Goal: Obtain resource: Download file/media

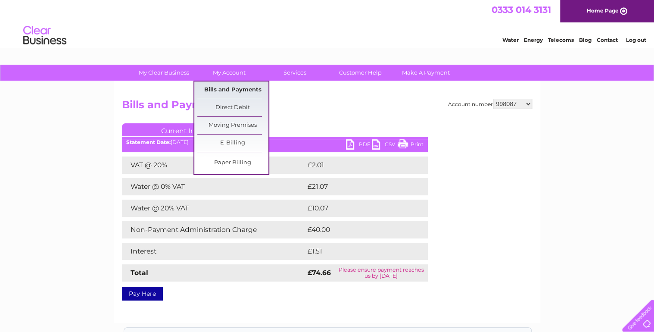
click at [228, 85] on link "Bills and Payments" at bounding box center [232, 89] width 71 height 17
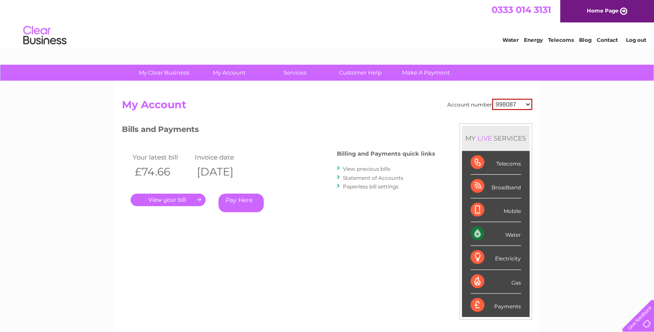
click at [514, 103] on select "998087 30277024" at bounding box center [512, 104] width 40 height 11
select select "30277024"
click at [492, 99] on select "998087 30277024" at bounding box center [512, 104] width 40 height 11
click at [515, 106] on select "998087 30277024" at bounding box center [512, 104] width 39 height 10
select select "998087"
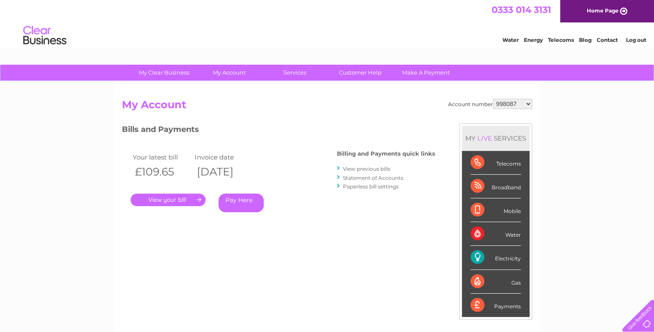
click at [493, 99] on select "998087 30277024" at bounding box center [512, 104] width 39 height 10
click at [179, 198] on link "." at bounding box center [168, 199] width 75 height 12
click at [370, 165] on li "View previous bills" at bounding box center [386, 168] width 98 height 9
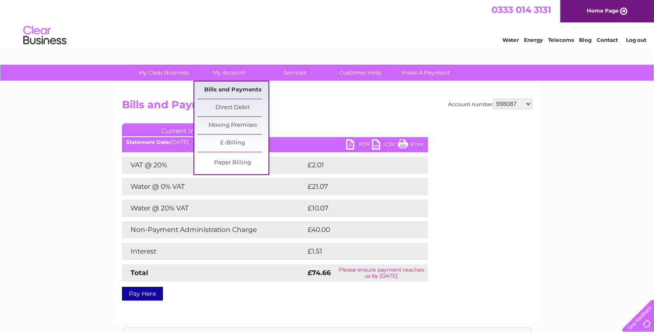
click at [226, 91] on link "Bills and Payments" at bounding box center [232, 89] width 71 height 17
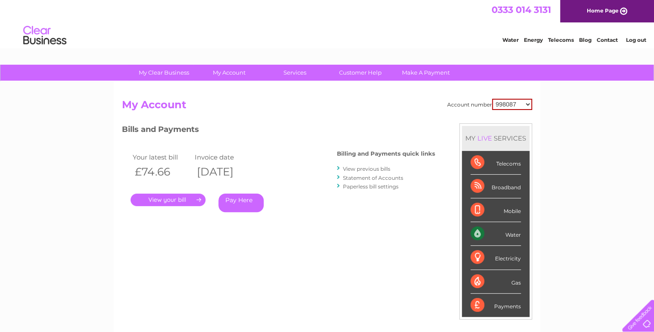
click at [367, 169] on link "View previous bills" at bounding box center [366, 168] width 47 height 6
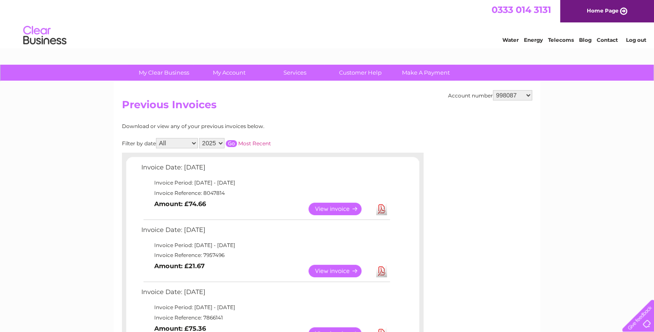
click at [218, 141] on select "2025 2024 2023 2022" at bounding box center [211, 143] width 25 height 10
click at [200, 138] on select "2025 2024 2023 2022" at bounding box center [211, 143] width 25 height 10
click at [231, 142] on input "button" at bounding box center [231, 143] width 11 height 7
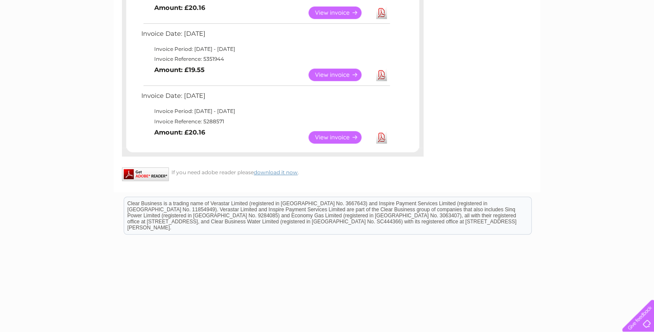
scroll to position [72, 0]
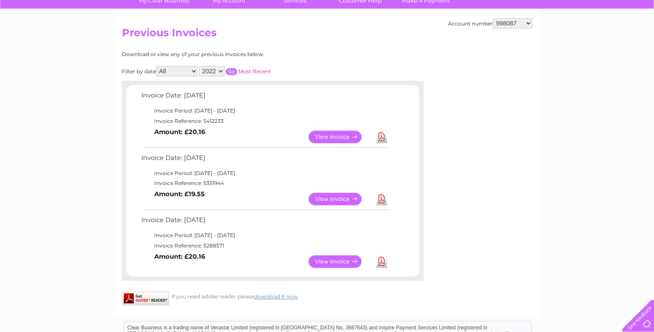
click at [214, 71] on select "2025 2024 2023 2022" at bounding box center [211, 71] width 25 height 10
click at [200, 66] on select "2025 2024 2023 2022" at bounding box center [211, 71] width 25 height 10
click at [229, 73] on input "button" at bounding box center [231, 71] width 11 height 7
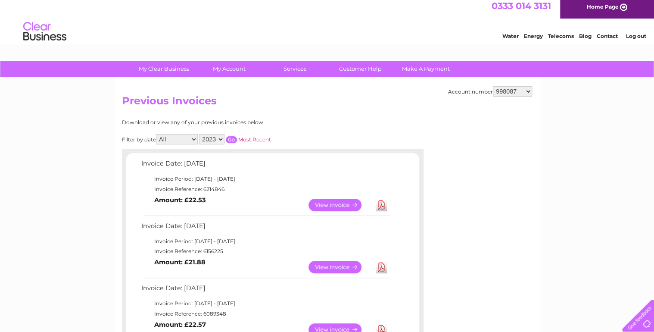
scroll to position [0, 0]
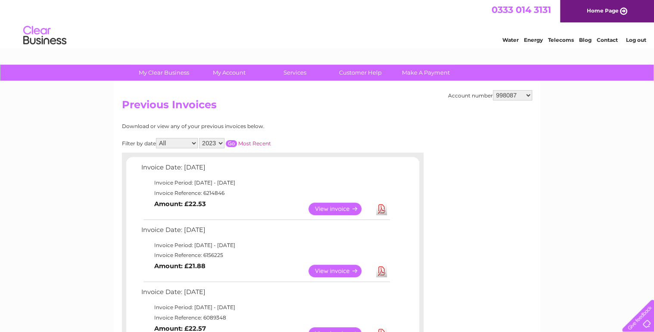
click at [221, 143] on select "2025 2024 2023 2022" at bounding box center [211, 143] width 25 height 10
click at [200, 138] on select "2025 2024 2023 2022" at bounding box center [211, 143] width 25 height 10
click at [231, 144] on input "button" at bounding box center [231, 143] width 11 height 7
click at [221, 144] on select "2025 2024 2023 2022" at bounding box center [211, 143] width 25 height 10
select select "2022"
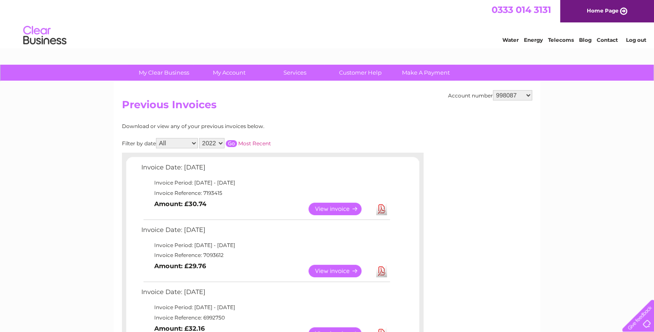
click at [200, 138] on select "2025 2024 2023 2022" at bounding box center [211, 143] width 25 height 10
click at [234, 140] on input "button" at bounding box center [231, 143] width 11 height 7
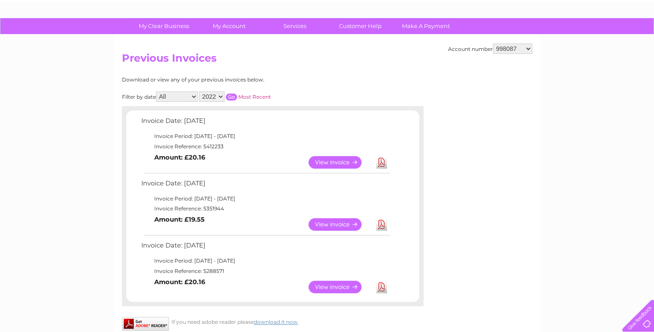
scroll to position [34, 0]
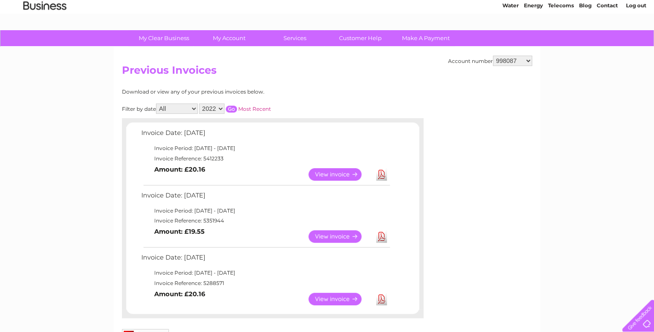
click at [523, 61] on select "998087 30277024" at bounding box center [512, 61] width 39 height 10
select select "30277024"
click at [493, 56] on select "998087 30277024" at bounding box center [512, 61] width 39 height 10
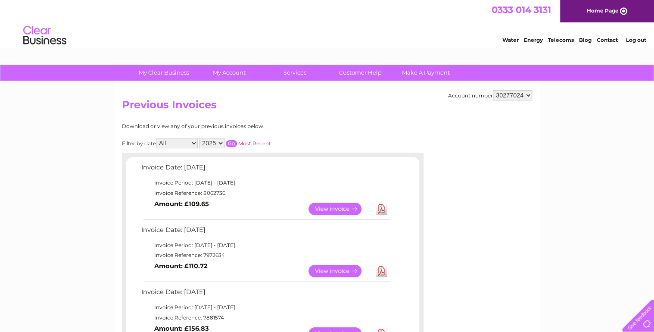
click at [345, 209] on link "View" at bounding box center [340, 209] width 63 height 12
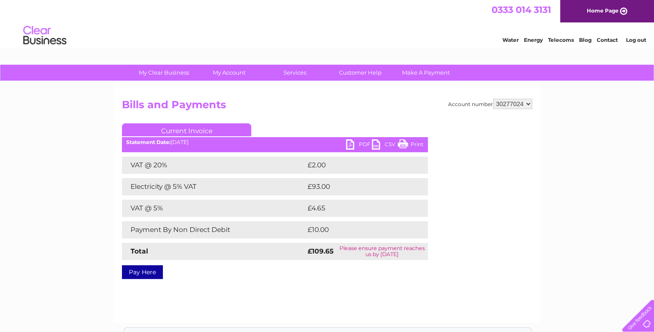
click at [361, 148] on link "PDF" at bounding box center [359, 145] width 26 height 12
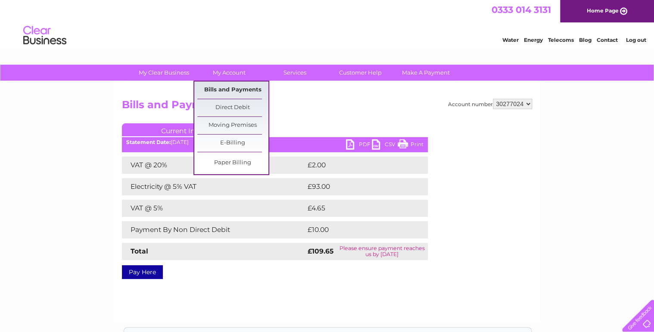
click at [237, 92] on link "Bills and Payments" at bounding box center [232, 89] width 71 height 17
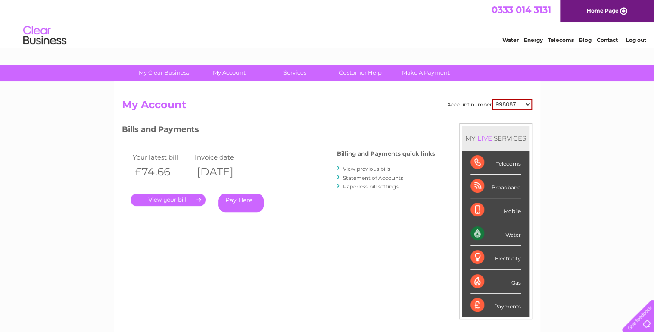
click at [370, 167] on link "View previous bills" at bounding box center [366, 168] width 47 height 6
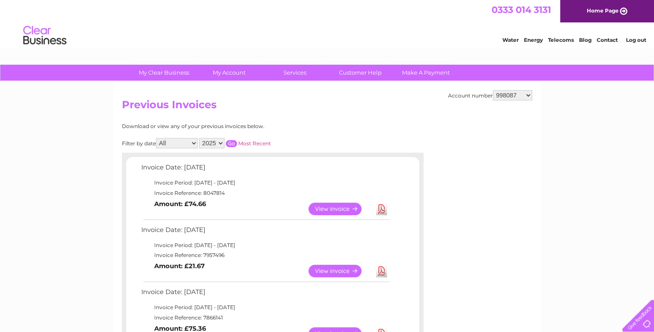
click at [213, 142] on select "2025 2024 2023 2022" at bounding box center [211, 143] width 25 height 10
click at [200, 138] on select "2025 2024 2023 2022" at bounding box center [211, 143] width 25 height 10
click at [234, 141] on input "button" at bounding box center [231, 143] width 11 height 7
click at [223, 141] on select "2025 2024 2023 2022" at bounding box center [211, 143] width 25 height 10
select select "2025"
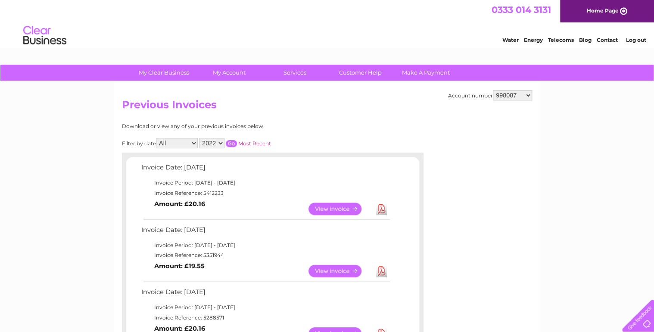
click at [200, 138] on select "2025 2024 2023 2022" at bounding box center [211, 143] width 25 height 10
click at [226, 144] on input "button" at bounding box center [231, 143] width 11 height 7
click at [338, 206] on link "View" at bounding box center [340, 209] width 63 height 12
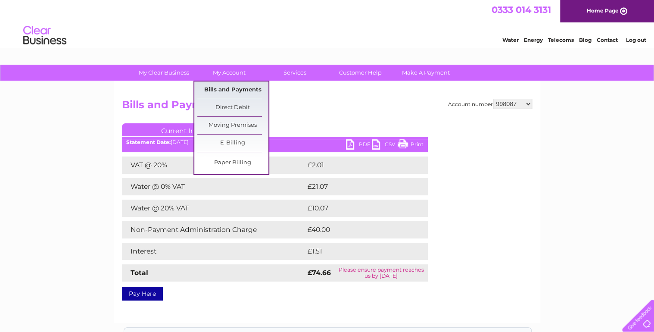
click at [229, 94] on link "Bills and Payments" at bounding box center [232, 89] width 71 height 17
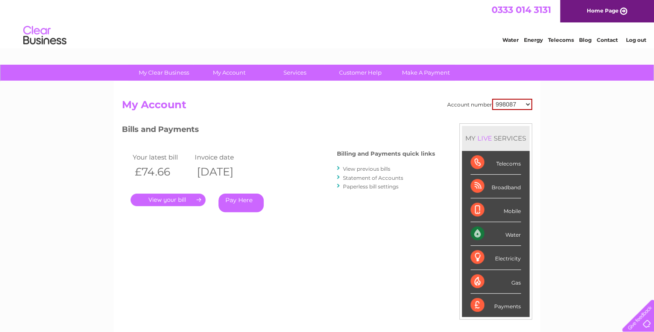
click at [525, 102] on select "998087 30277024" at bounding box center [512, 104] width 40 height 11
select select "30277024"
click at [492, 99] on select "998087 30277024" at bounding box center [512, 104] width 40 height 11
click at [477, 233] on div "Water" at bounding box center [496, 234] width 50 height 24
click at [508, 234] on div "Water" at bounding box center [496, 234] width 50 height 24
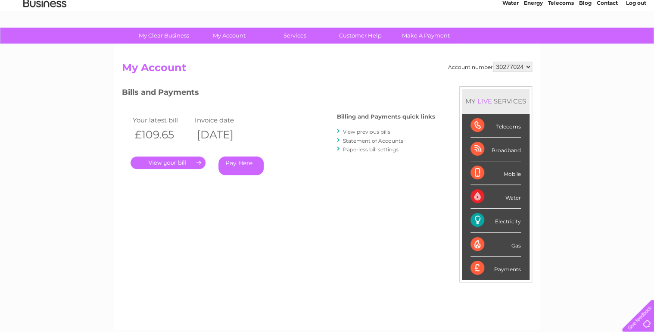
scroll to position [34, 0]
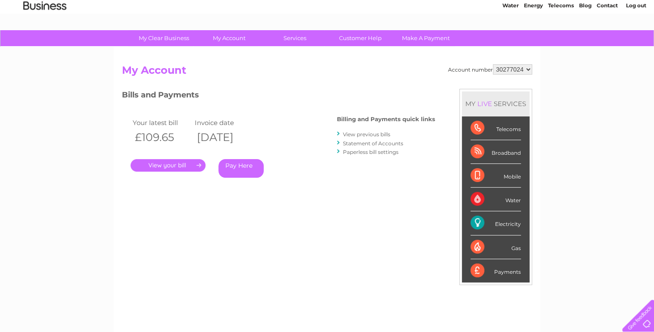
click at [385, 133] on link "View previous bills" at bounding box center [366, 134] width 47 height 6
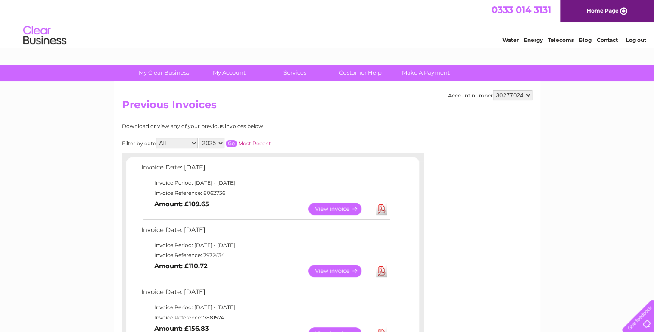
click at [185, 145] on select "All January February March April May June July August September October Novembe…" at bounding box center [177, 143] width 42 height 10
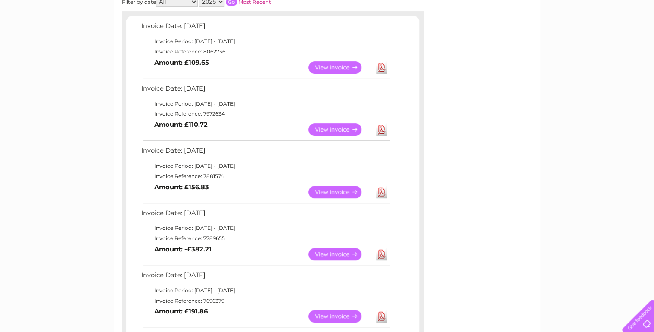
scroll to position [103, 0]
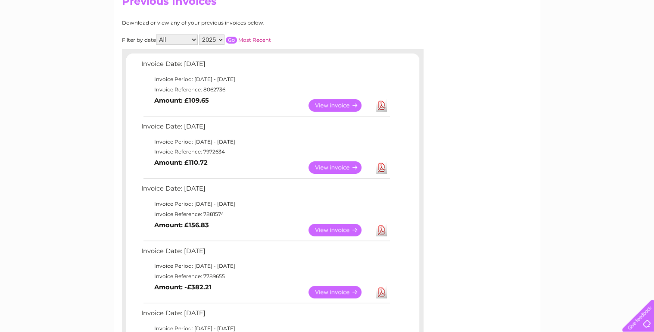
click at [333, 102] on link "View" at bounding box center [340, 105] width 63 height 12
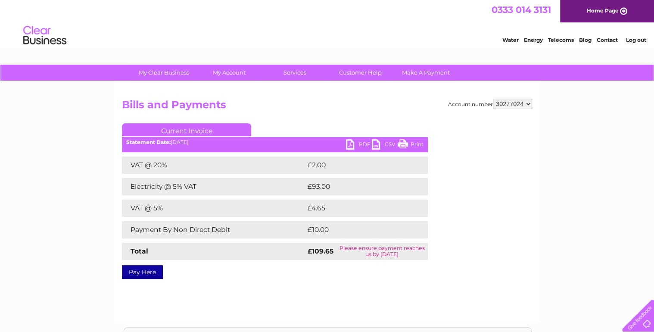
click at [358, 143] on link "PDF" at bounding box center [359, 145] width 26 height 12
click at [516, 102] on select "998087 30277024" at bounding box center [512, 104] width 39 height 10
select select "998087"
click at [493, 99] on select "998087 30277024" at bounding box center [512, 104] width 39 height 10
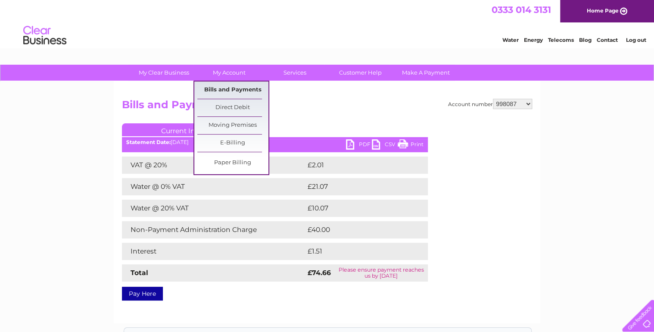
click at [239, 95] on link "Bills and Payments" at bounding box center [232, 89] width 71 height 17
